Goal: Information Seeking & Learning: Learn about a topic

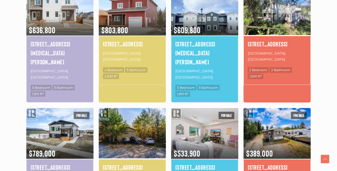
click at [138, 107] on img at bounding box center [132, 133] width 67 height 52
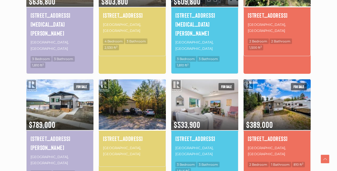
scroll to position [358, 0]
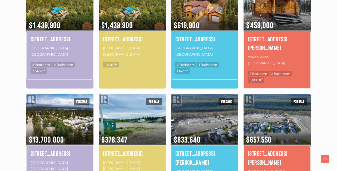
scroll to position [327, 0]
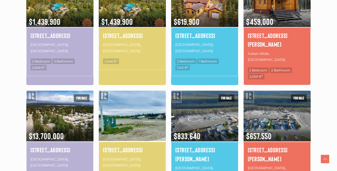
click at [139, 95] on img at bounding box center [132, 116] width 67 height 52
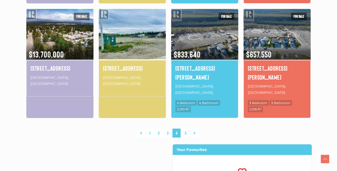
scroll to position [410, 0]
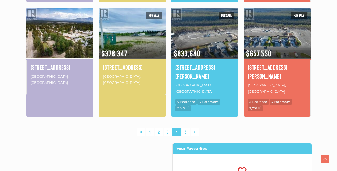
click at [62, 18] on img at bounding box center [59, 33] width 67 height 52
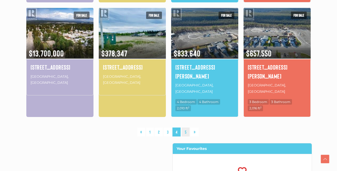
click at [185, 128] on link "5" at bounding box center [186, 132] width 8 height 9
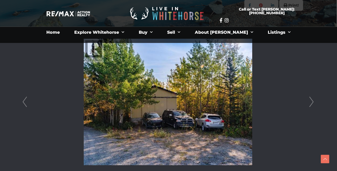
scroll to position [119, 1]
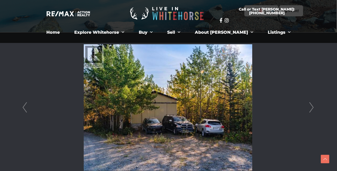
click at [313, 108] on link "Next" at bounding box center [312, 107] width 8 height 150
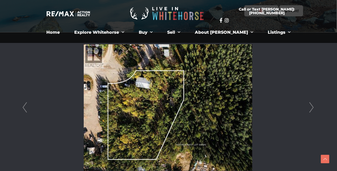
click at [312, 106] on link "Next" at bounding box center [312, 107] width 8 height 150
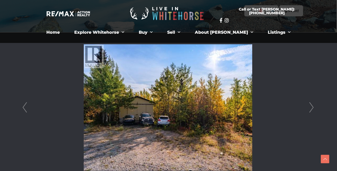
click at [313, 107] on link "Next" at bounding box center [312, 107] width 8 height 150
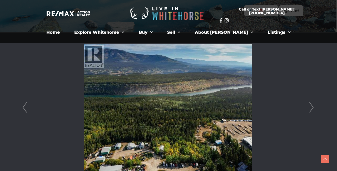
click at [313, 107] on link "Next" at bounding box center [312, 107] width 8 height 150
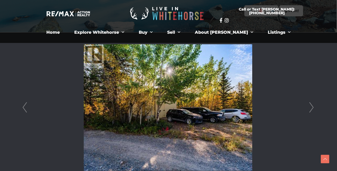
click at [313, 107] on link "Next" at bounding box center [312, 107] width 8 height 150
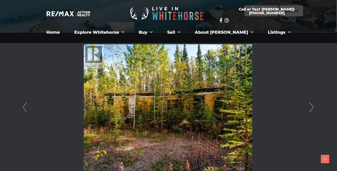
click at [313, 107] on link "Next" at bounding box center [312, 107] width 8 height 150
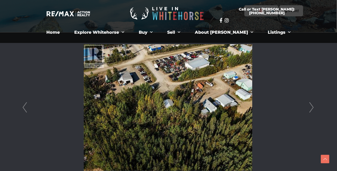
click at [313, 107] on link "Next" at bounding box center [312, 107] width 8 height 150
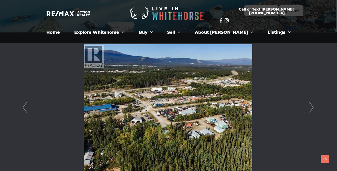
click at [313, 108] on link "Next" at bounding box center [312, 107] width 8 height 150
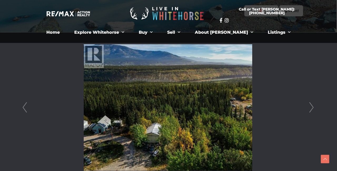
click at [313, 108] on link "Next" at bounding box center [312, 107] width 8 height 150
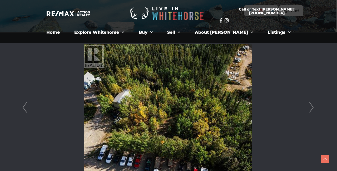
click at [313, 108] on link "Next" at bounding box center [312, 107] width 8 height 150
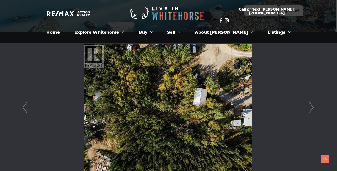
click at [313, 108] on link "Next" at bounding box center [312, 107] width 8 height 150
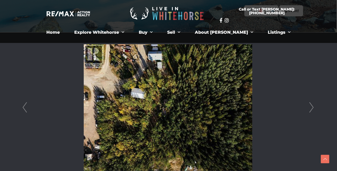
click at [313, 108] on link "Next" at bounding box center [312, 107] width 8 height 150
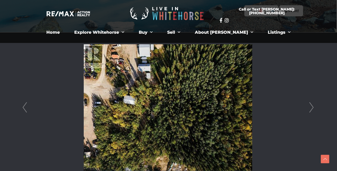
click at [313, 108] on link "Next" at bounding box center [312, 107] width 8 height 150
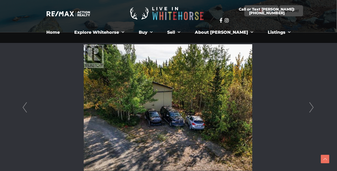
click at [313, 108] on link "Next" at bounding box center [312, 107] width 8 height 150
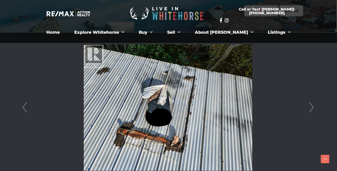
click at [313, 108] on link "Next" at bounding box center [312, 107] width 8 height 150
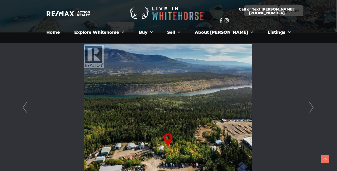
click at [313, 108] on link "Next" at bounding box center [312, 107] width 8 height 150
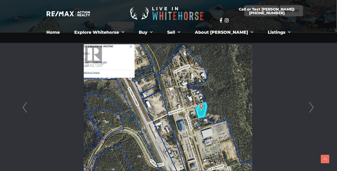
click at [313, 109] on link "Next" at bounding box center [312, 107] width 8 height 150
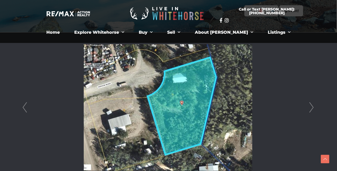
click at [313, 108] on link "Next" at bounding box center [312, 107] width 8 height 150
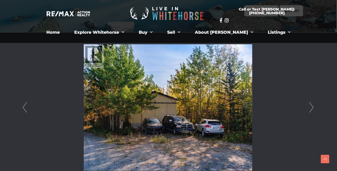
click at [23, 107] on link "Prev" at bounding box center [25, 107] width 8 height 150
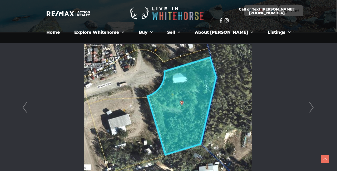
click at [313, 106] on link "Next" at bounding box center [312, 107] width 8 height 150
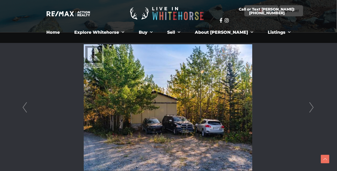
click at [313, 107] on link "Next" at bounding box center [312, 107] width 8 height 150
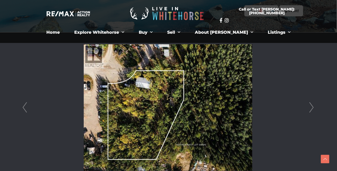
click at [313, 107] on link "Next" at bounding box center [312, 107] width 8 height 150
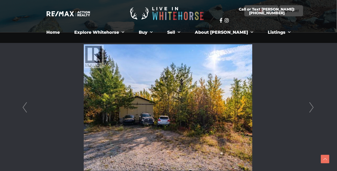
click at [313, 107] on link "Next" at bounding box center [312, 107] width 8 height 150
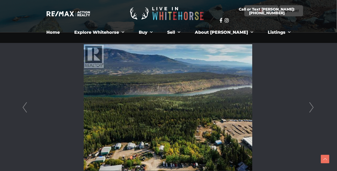
click at [313, 107] on link "Next" at bounding box center [312, 107] width 8 height 150
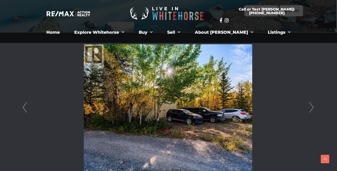
click at [313, 107] on link "Next" at bounding box center [312, 107] width 8 height 150
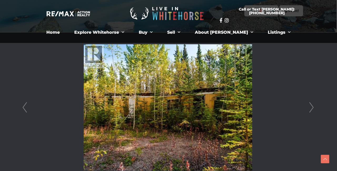
click at [313, 107] on link "Next" at bounding box center [312, 107] width 8 height 150
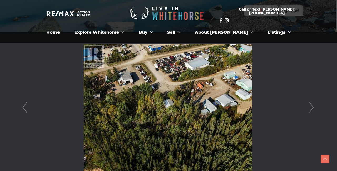
click at [313, 107] on link "Next" at bounding box center [312, 107] width 8 height 150
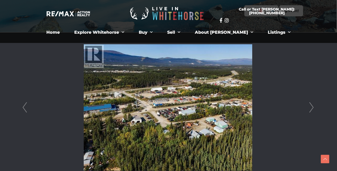
click at [313, 107] on link "Next" at bounding box center [312, 107] width 8 height 150
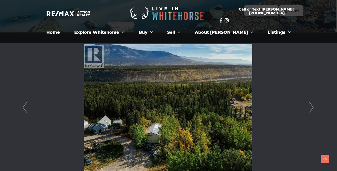
click at [313, 107] on link "Next" at bounding box center [312, 107] width 8 height 150
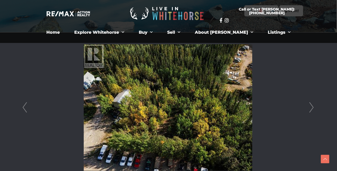
click at [313, 108] on link "Next" at bounding box center [312, 107] width 8 height 150
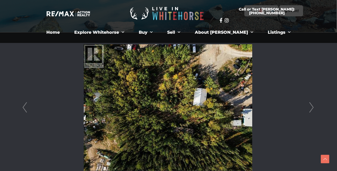
click at [313, 108] on link "Next" at bounding box center [312, 107] width 8 height 150
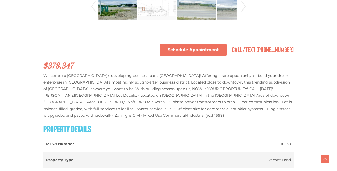
scroll to position [334, 0]
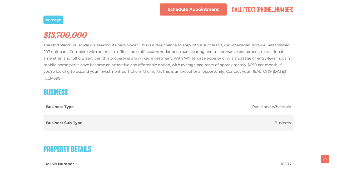
scroll to position [360, 0]
